Goal: Transaction & Acquisition: Purchase product/service

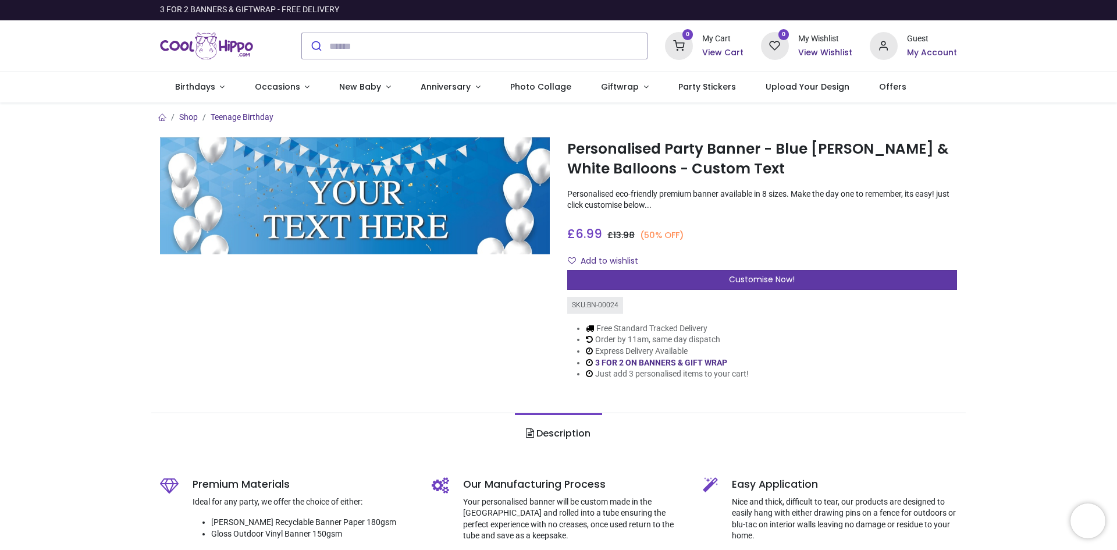
click at [750, 279] on span "Customise Now!" at bounding box center [762, 279] width 66 height 12
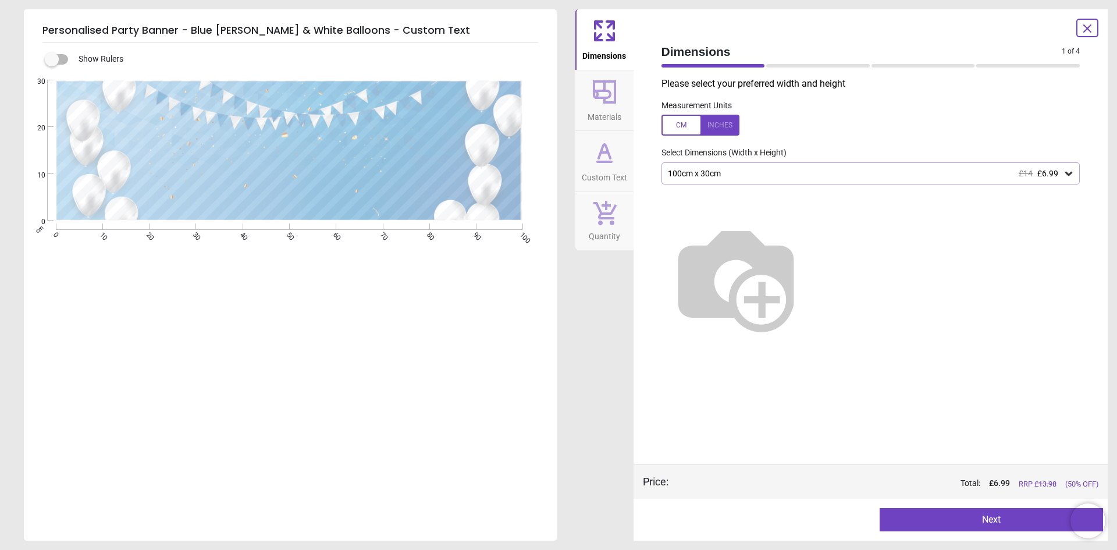
click at [810, 233] on img at bounding box center [735, 277] width 149 height 149
click at [1065, 171] on icon at bounding box center [1068, 173] width 12 height 12
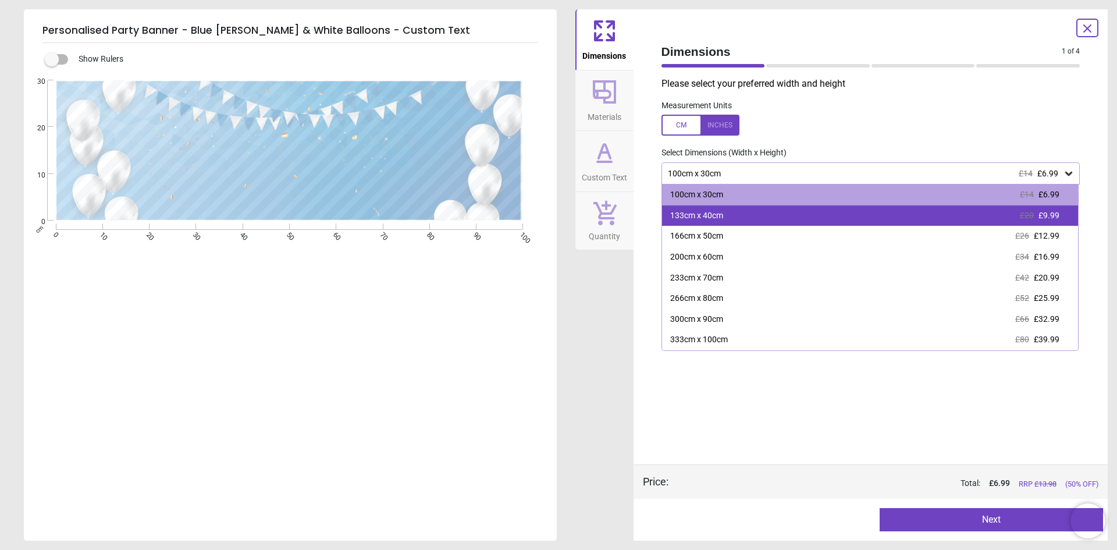
click at [705, 218] on div "133cm x 40cm" at bounding box center [696, 216] width 53 height 12
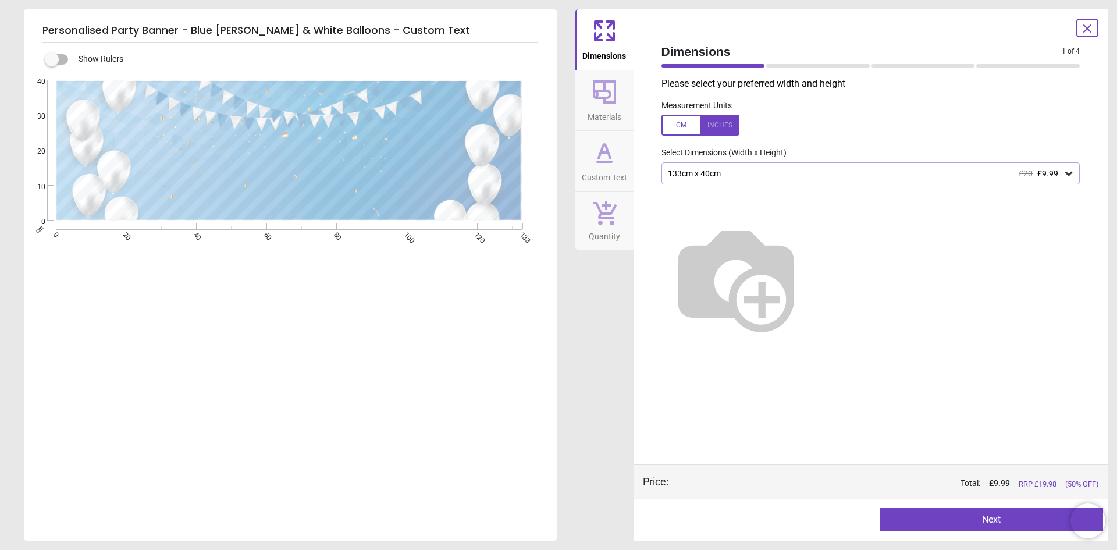
click at [291, 145] on div at bounding box center [290, 168] width 304 height 84
click at [605, 104] on icon at bounding box center [604, 92] width 28 height 28
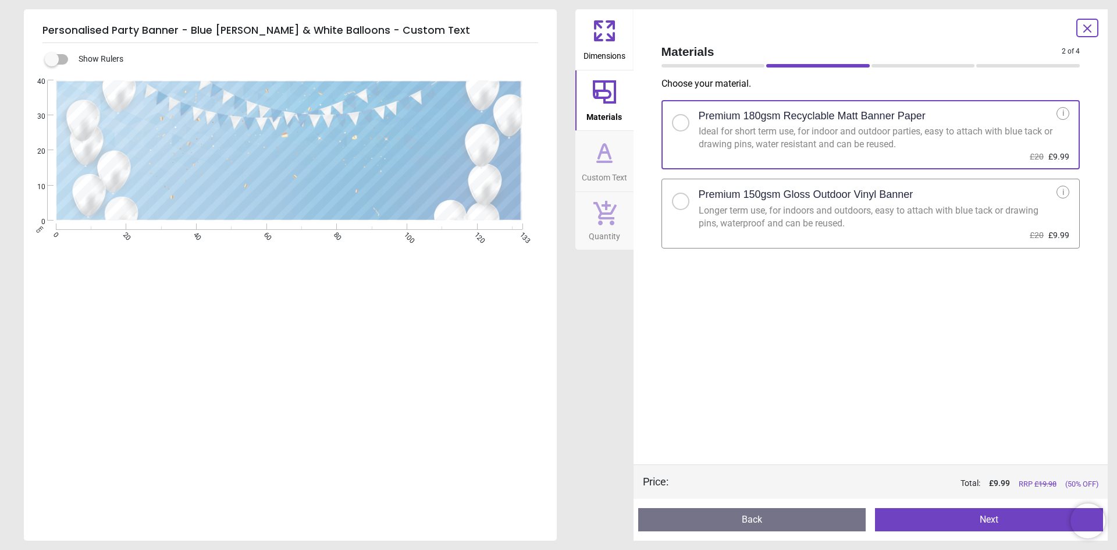
click at [683, 202] on div at bounding box center [680, 201] width 7 height 7
click at [601, 152] on icon at bounding box center [604, 152] width 7 height 0
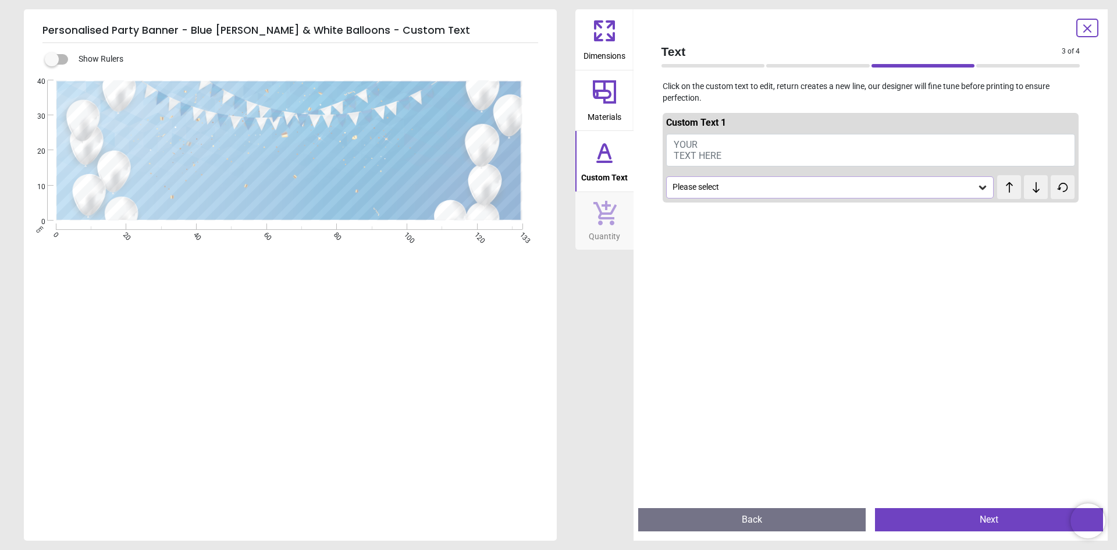
click at [700, 147] on button "YOUR TEXT HERE" at bounding box center [870, 150] width 409 height 33
click at [976, 183] on icon at bounding box center [982, 184] width 12 height 12
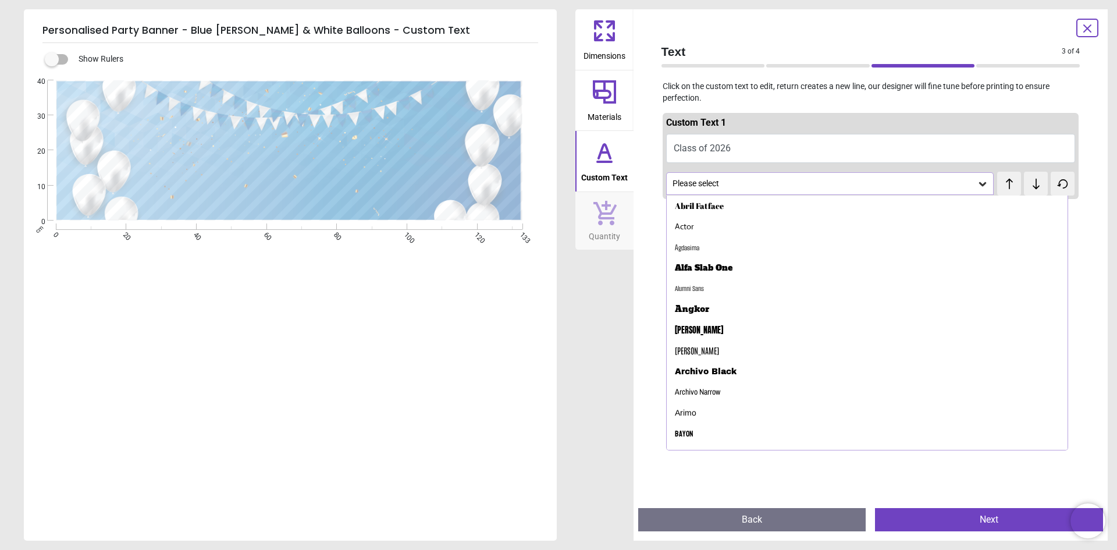
click at [587, 315] on div "Dimensions Materials Custom Text Quantity" at bounding box center [604, 274] width 58 height 531
click at [674, 150] on button "Class of 2026" at bounding box center [870, 148] width 409 height 29
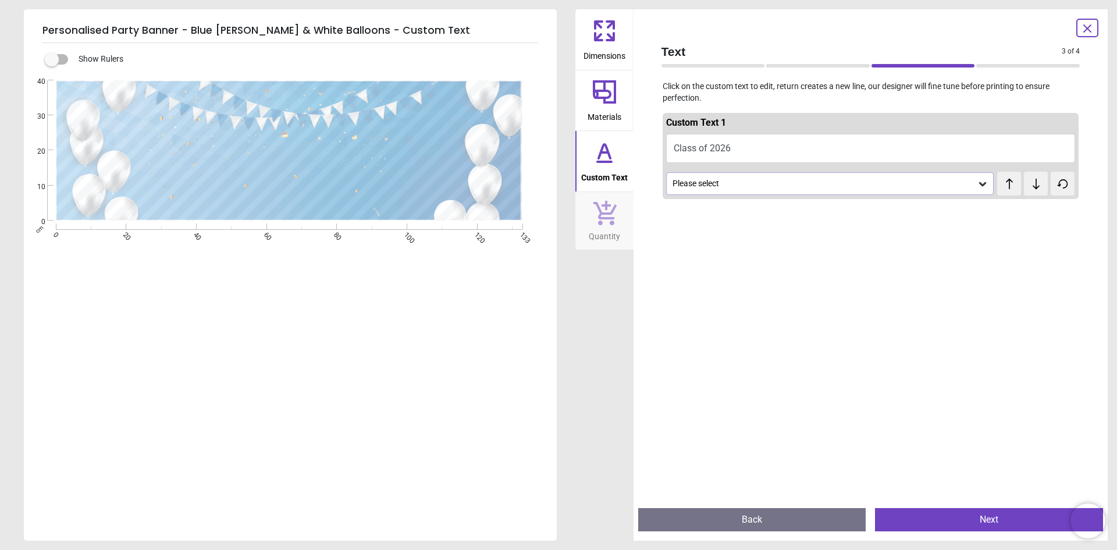
click at [670, 148] on button "Class of 2026" at bounding box center [870, 148] width 409 height 29
click at [730, 309] on div at bounding box center [870, 479] width 416 height 550
click at [729, 141] on button "Class of 2026" at bounding box center [870, 148] width 409 height 29
click at [672, 149] on button "Class of 2026" at bounding box center [870, 148] width 409 height 29
click at [739, 147] on button "Class of 2026" at bounding box center [870, 148] width 409 height 29
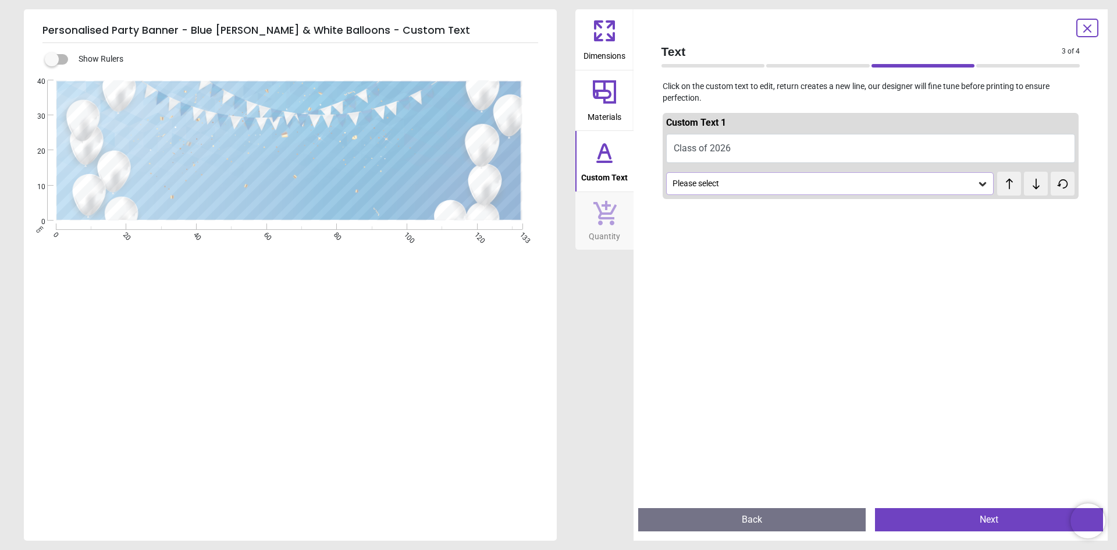
click at [1006, 184] on icon at bounding box center [1008, 184] width 17 height 12
click at [1033, 187] on icon at bounding box center [1035, 184] width 17 height 12
click at [734, 145] on button "Class of 2026" at bounding box center [870, 148] width 409 height 29
click at [601, 94] on icon at bounding box center [604, 92] width 28 height 28
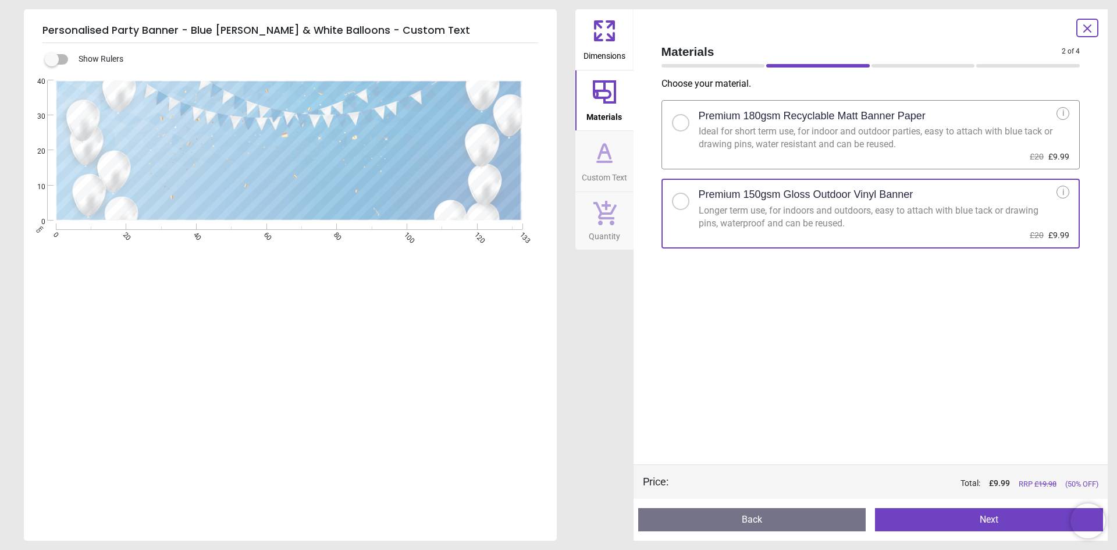
click at [606, 156] on icon at bounding box center [604, 152] width 28 height 28
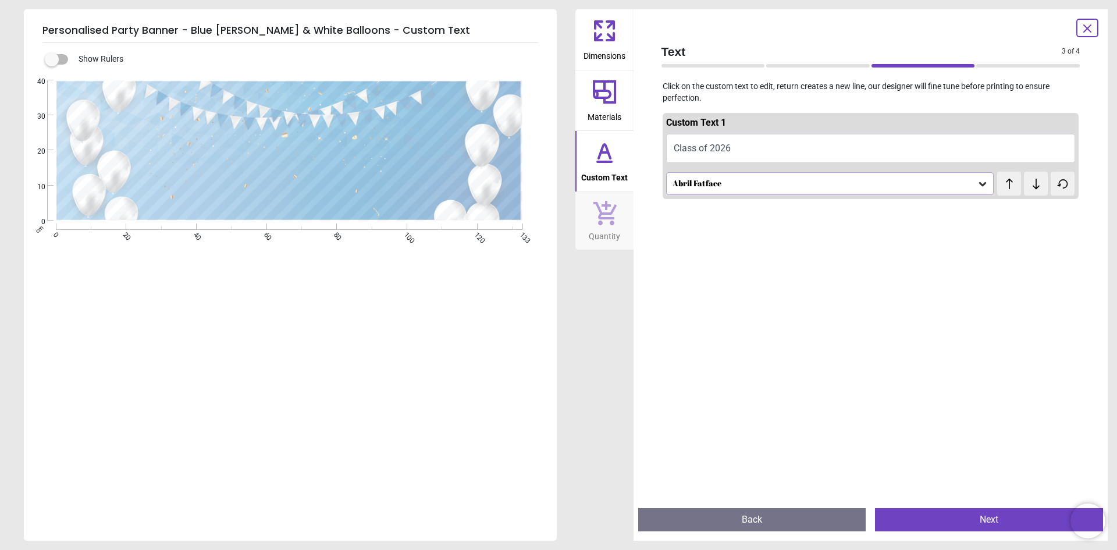
click at [740, 146] on button "Class of 2026" at bounding box center [870, 148] width 409 height 29
click at [1059, 186] on icon at bounding box center [1061, 184] width 9 height 8
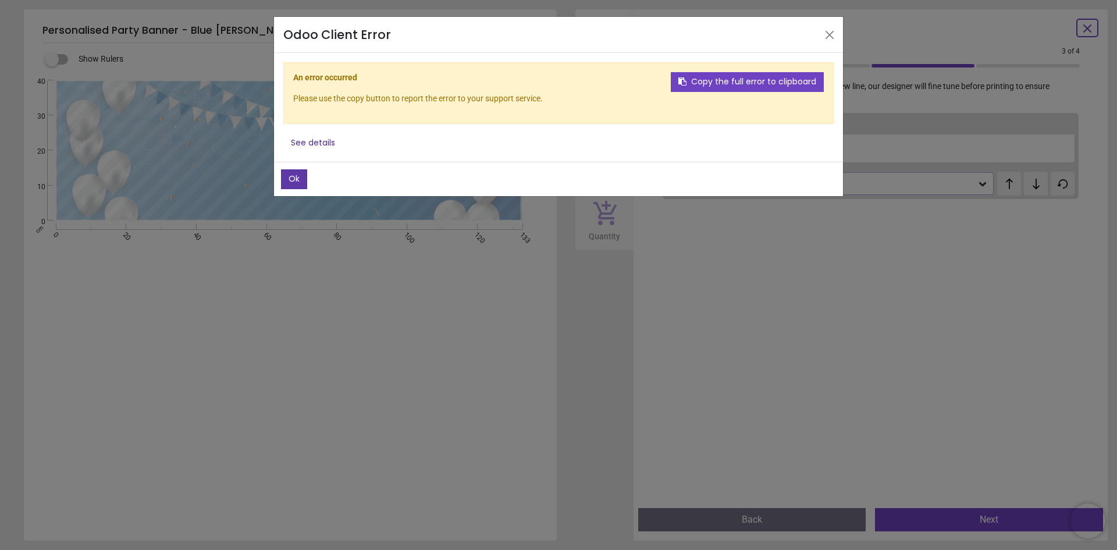
click at [295, 179] on button "Ok" at bounding box center [294, 179] width 26 height 20
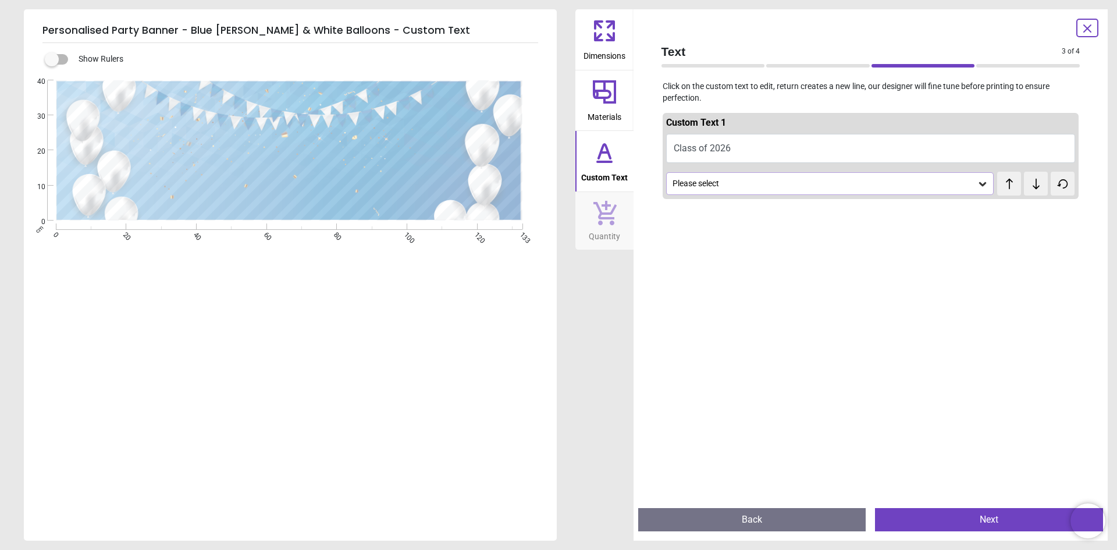
click at [729, 151] on button "Class of 2026" at bounding box center [870, 148] width 409 height 29
click at [373, 156] on textarea "**********" at bounding box center [290, 164] width 304 height 48
click at [436, 172] on textarea "**********" at bounding box center [290, 164] width 304 height 48
type textarea "*"
click at [683, 141] on span "YOUR TEXT HERE" at bounding box center [697, 150] width 48 height 22
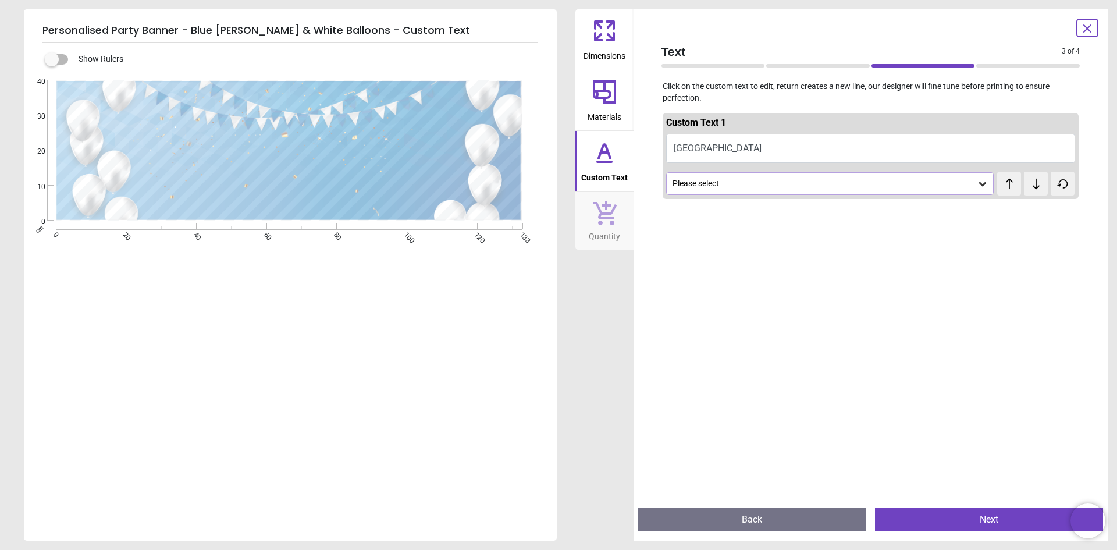
scroll to position [4, 0]
type textarea "**********"
click at [977, 191] on icon at bounding box center [982, 187] width 12 height 12
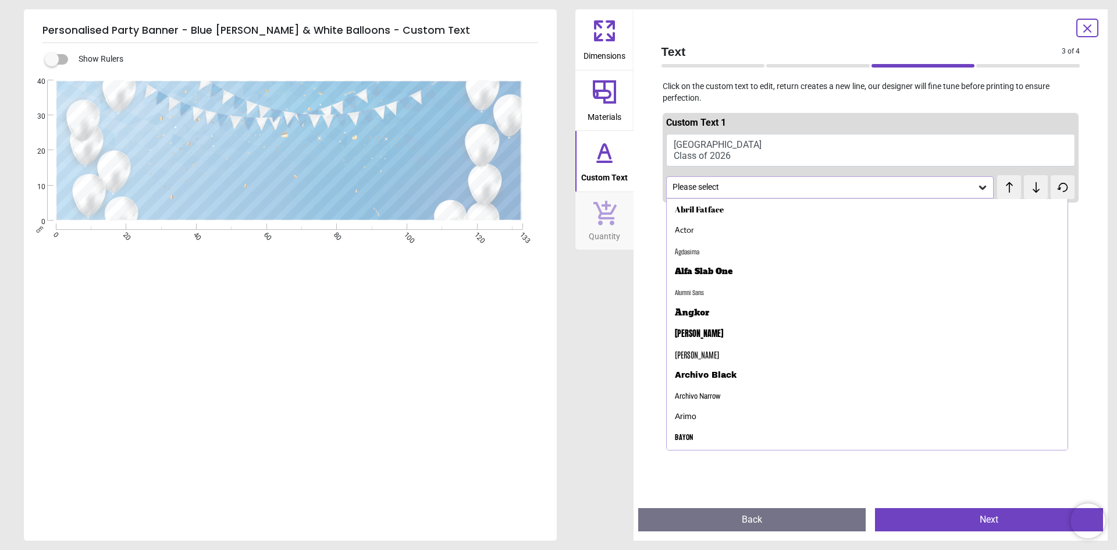
click at [977, 191] on icon at bounding box center [982, 187] width 12 height 12
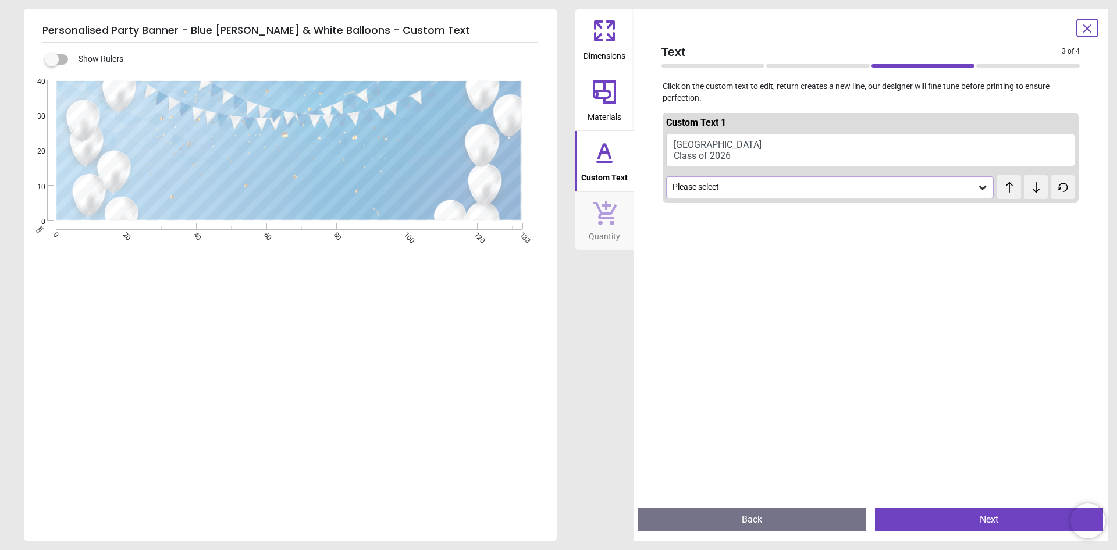
click at [977, 191] on icon at bounding box center [982, 187] width 12 height 12
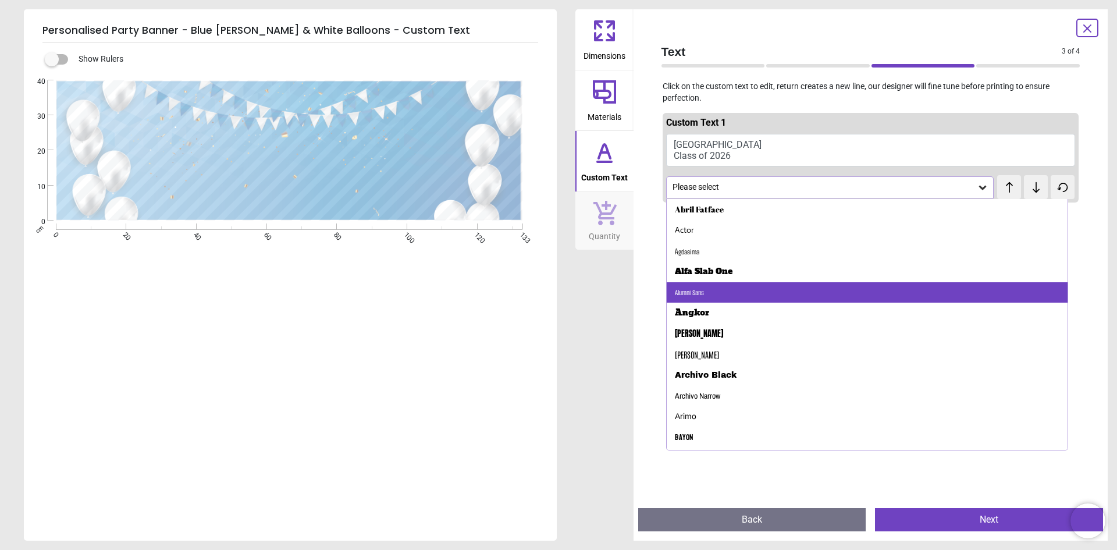
click at [720, 291] on div "Alumni Sans" at bounding box center [866, 292] width 401 height 21
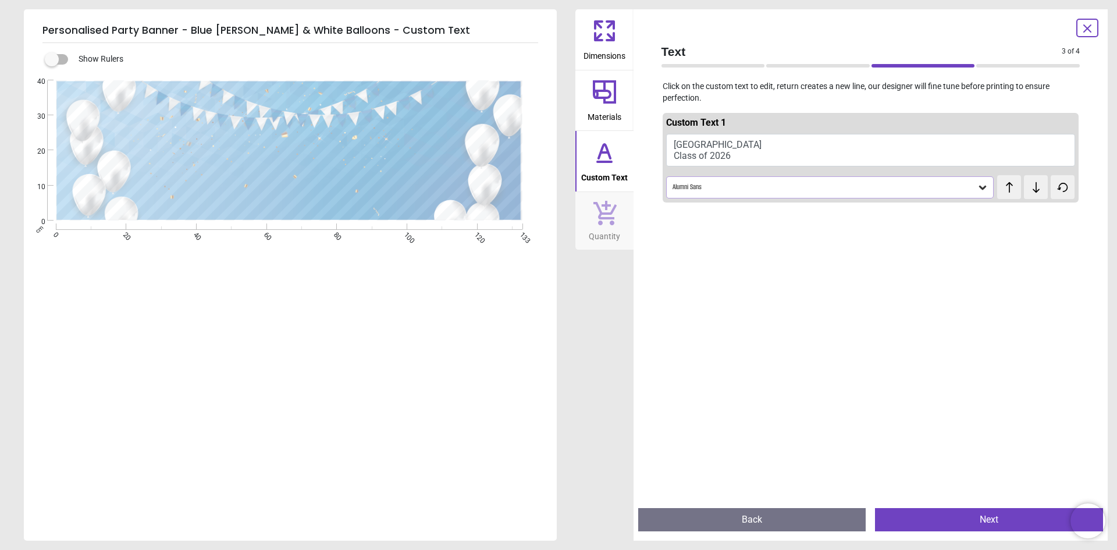
scroll to position [1, 0]
click at [976, 189] on icon at bounding box center [982, 187] width 12 height 12
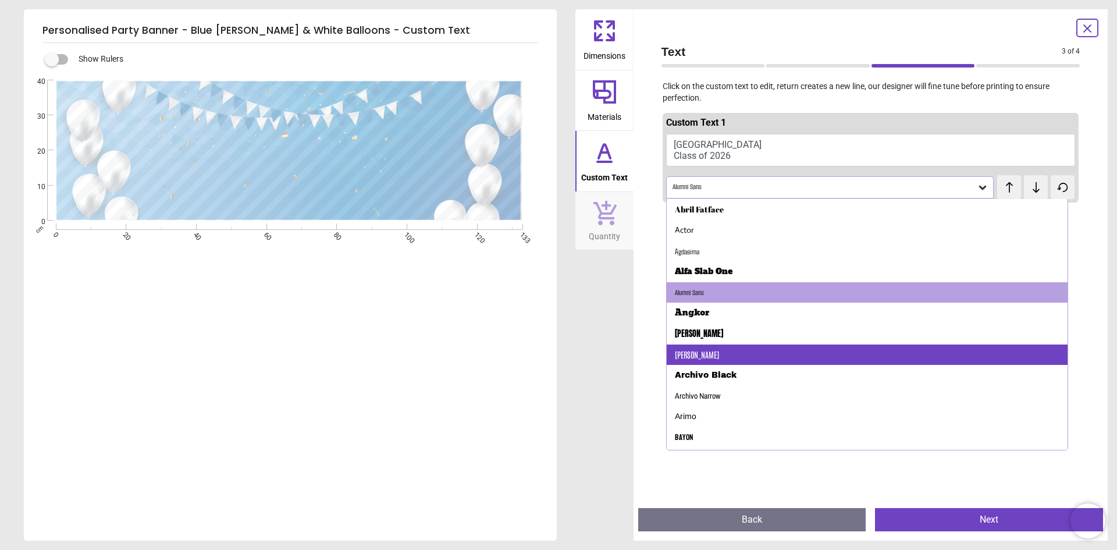
click at [721, 357] on div "[PERSON_NAME]" at bounding box center [866, 354] width 401 height 21
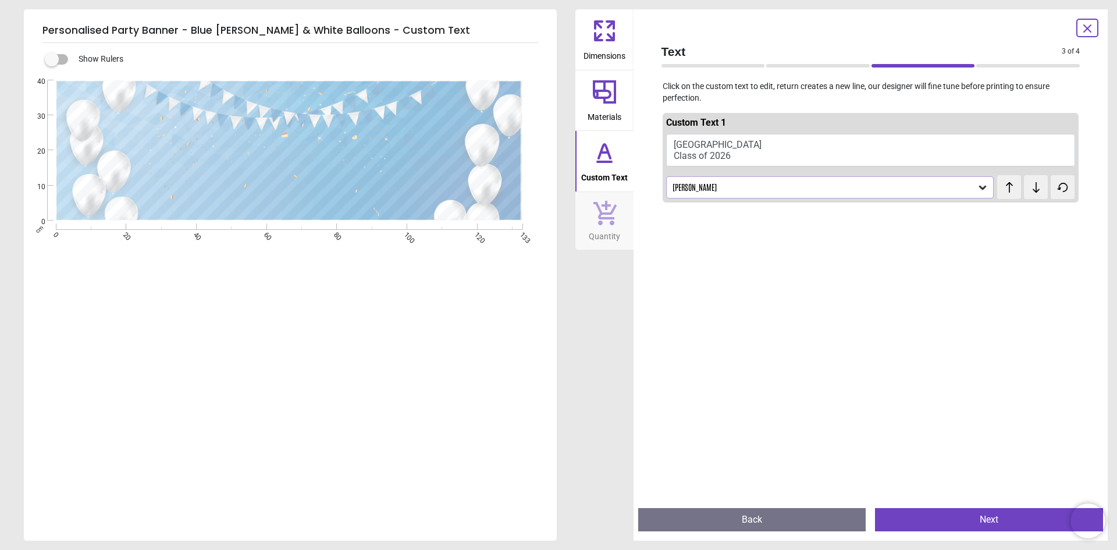
click at [976, 192] on icon at bounding box center [982, 187] width 12 height 12
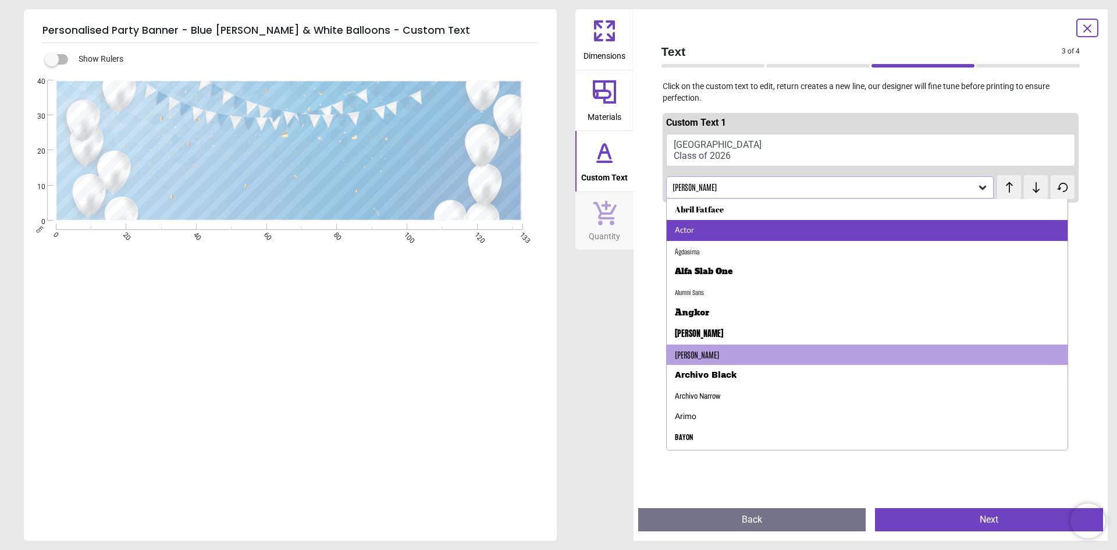
click at [689, 234] on div "Actor" at bounding box center [684, 230] width 19 height 12
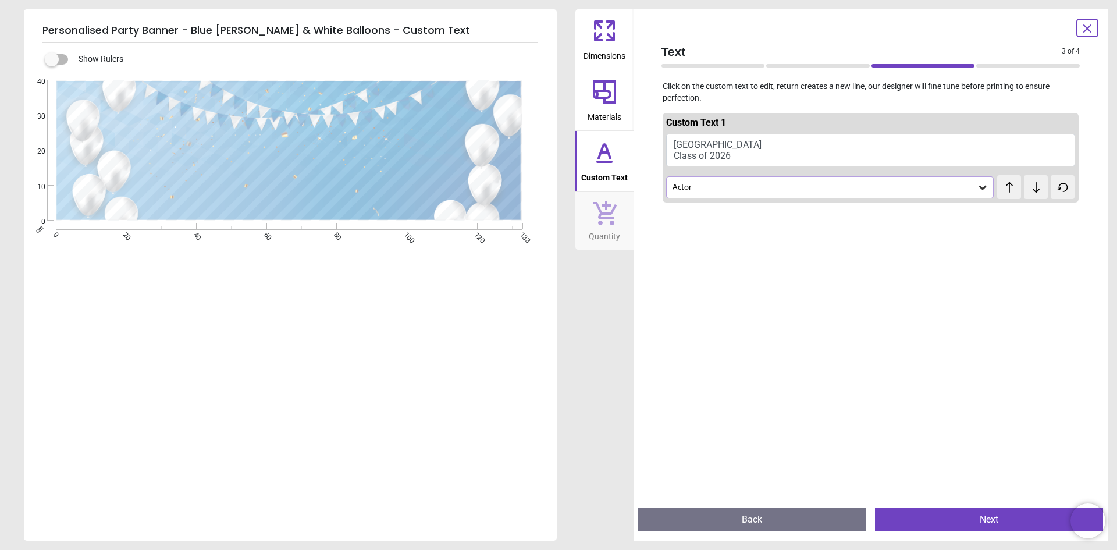
click at [976, 189] on icon at bounding box center [982, 187] width 12 height 12
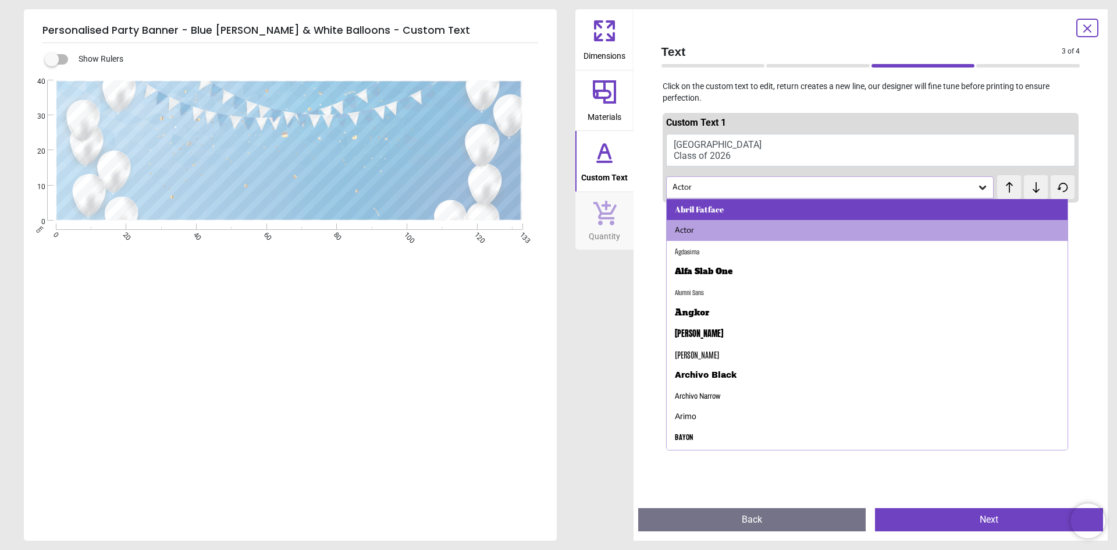
click at [715, 213] on div "Abril Fatface" at bounding box center [699, 210] width 49 height 12
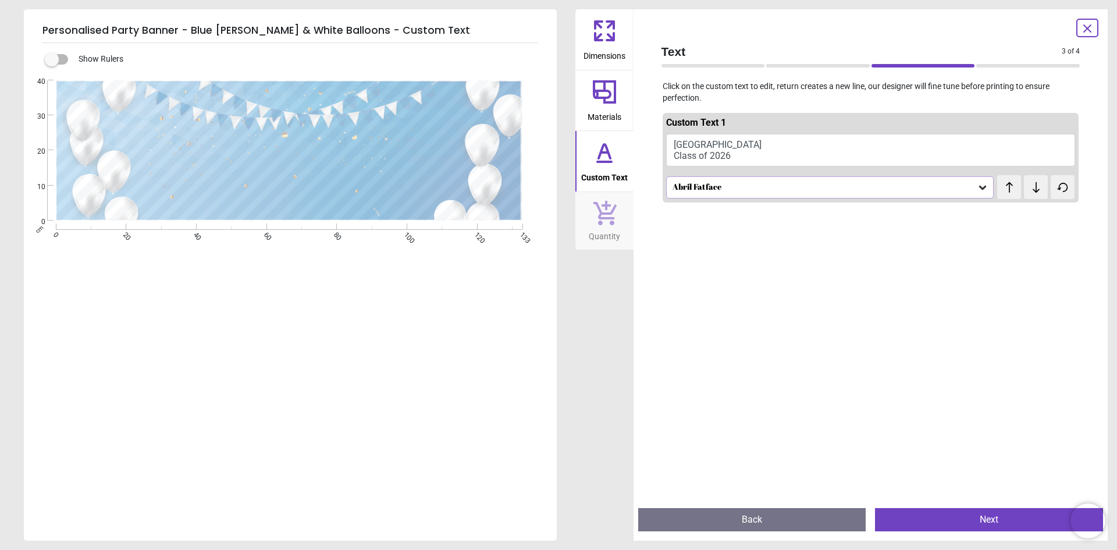
click at [595, 213] on icon at bounding box center [604, 212] width 24 height 26
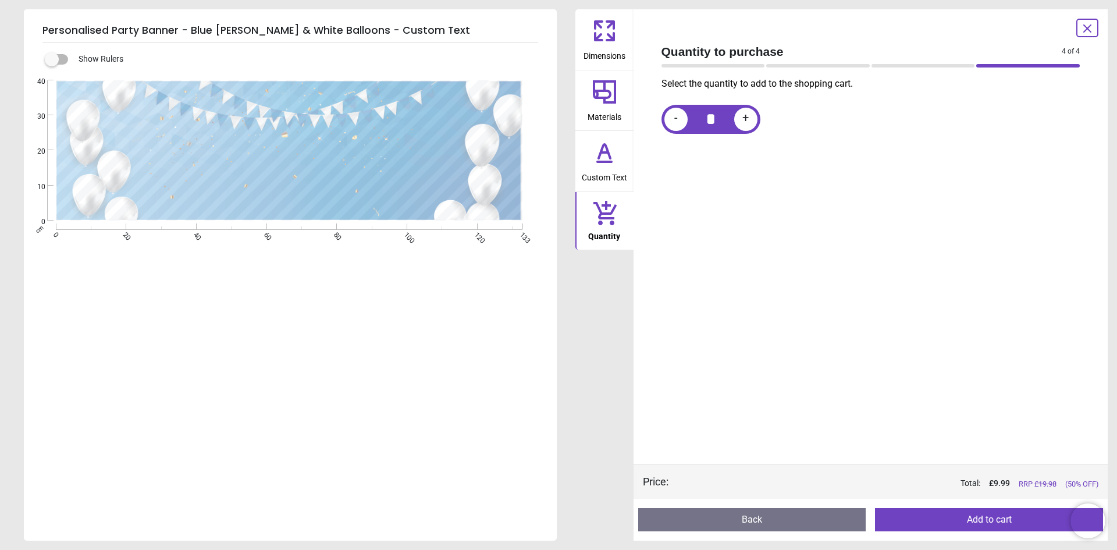
click at [743, 117] on span "+" at bounding box center [745, 119] width 6 height 15
type input "*"
click at [997, 519] on button "Add to cart" at bounding box center [989, 519] width 228 height 23
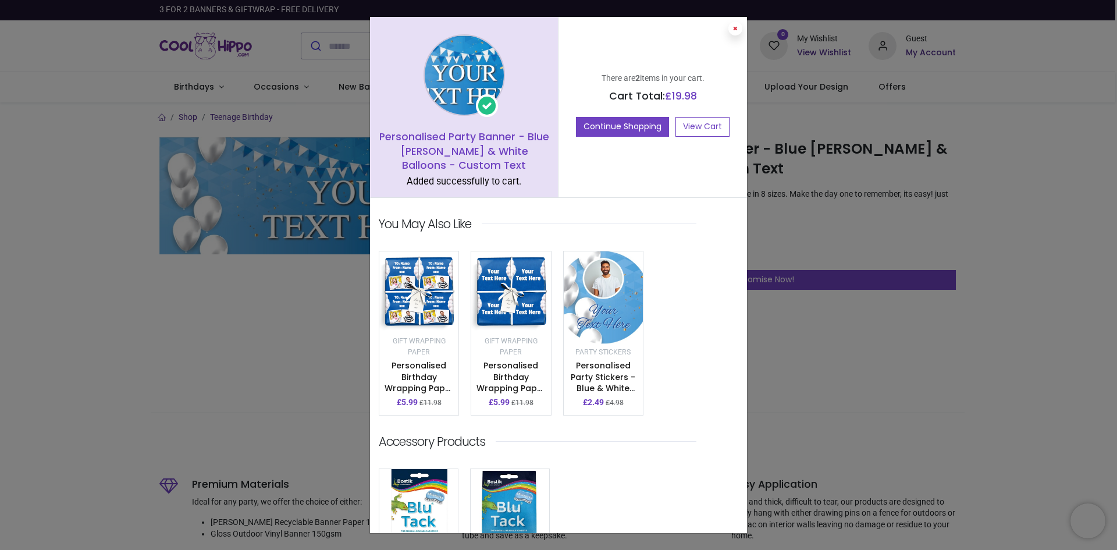
click at [730, 23] on button at bounding box center [735, 29] width 14 height 14
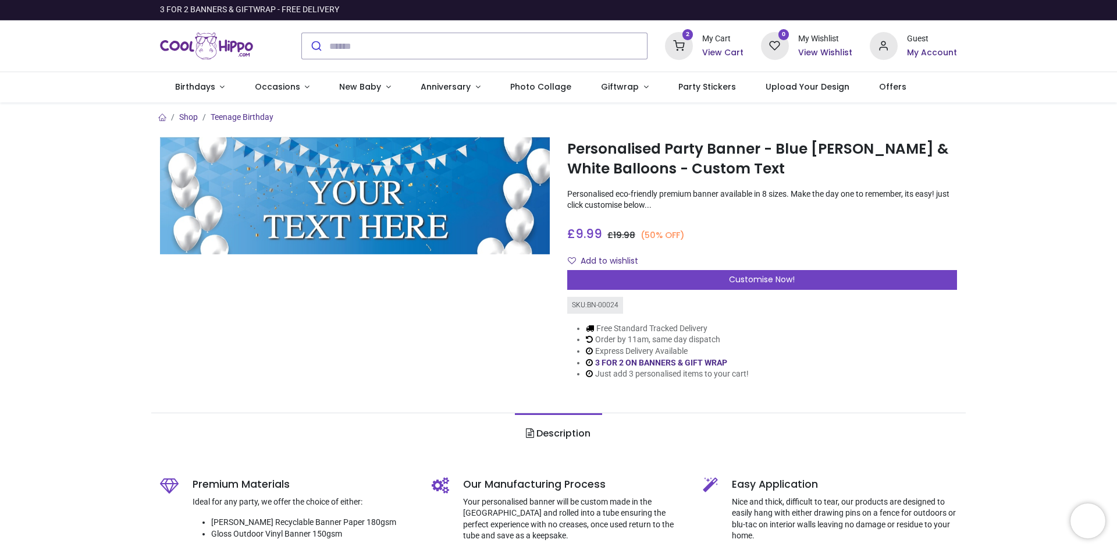
click at [684, 41] on icon at bounding box center [679, 46] width 28 height 28
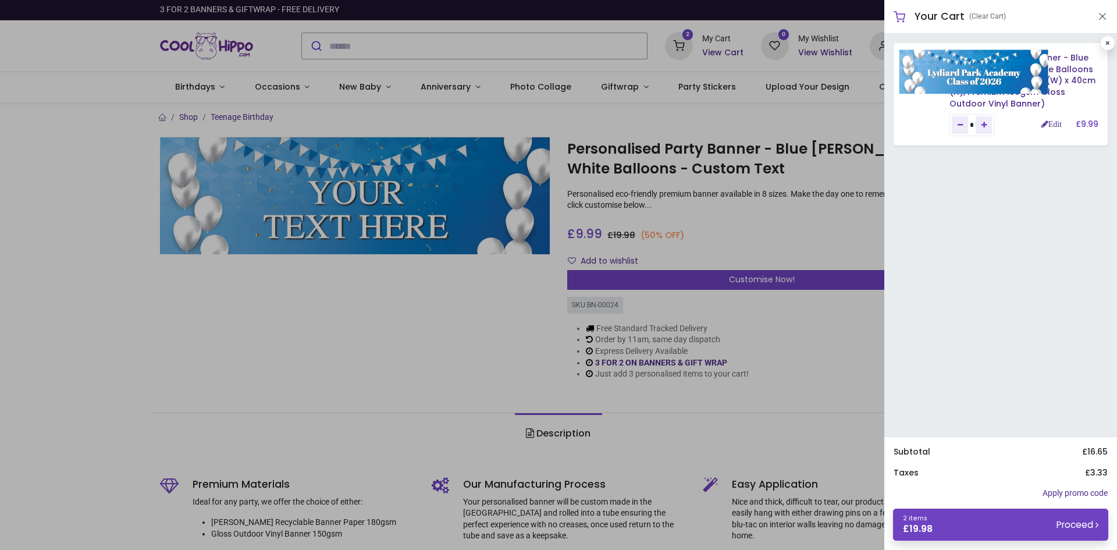
click at [928, 65] on img at bounding box center [973, 71] width 149 height 45
click at [944, 83] on img at bounding box center [973, 71] width 149 height 45
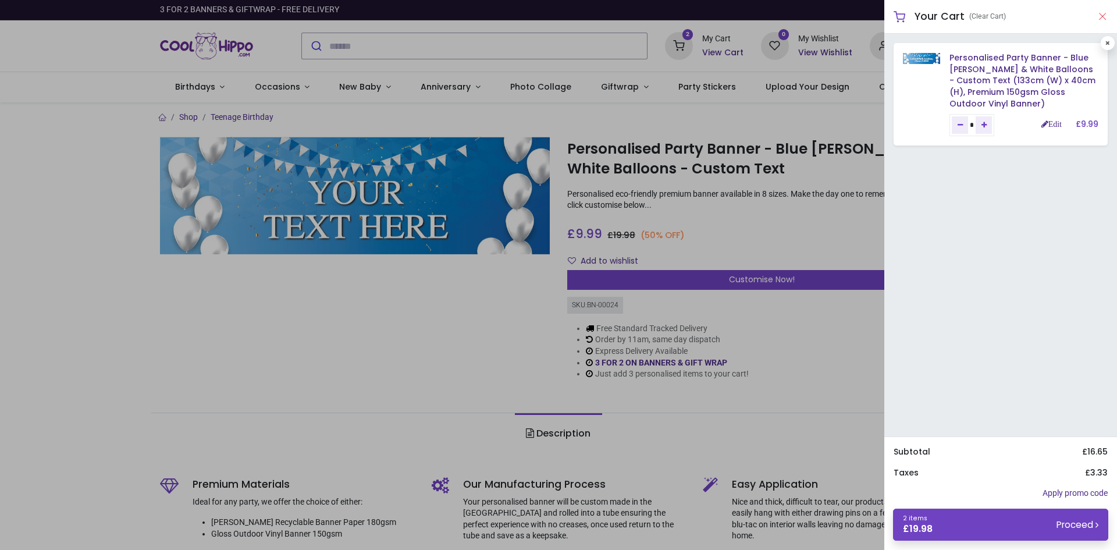
click at [1104, 12] on button "Close" at bounding box center [1102, 16] width 10 height 15
